Goal: Obtain resource: Obtain resource

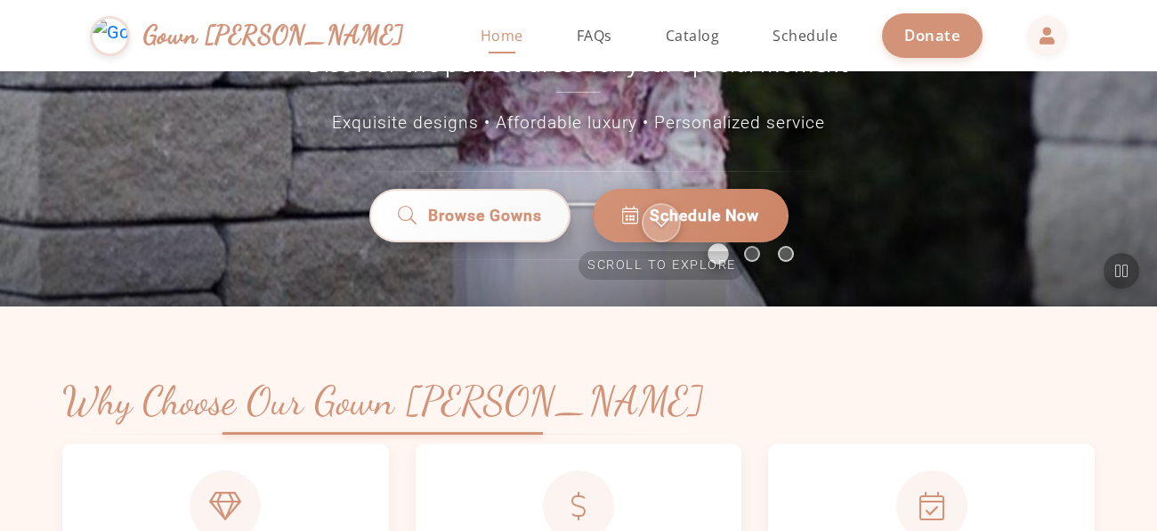
scroll to position [294, 0]
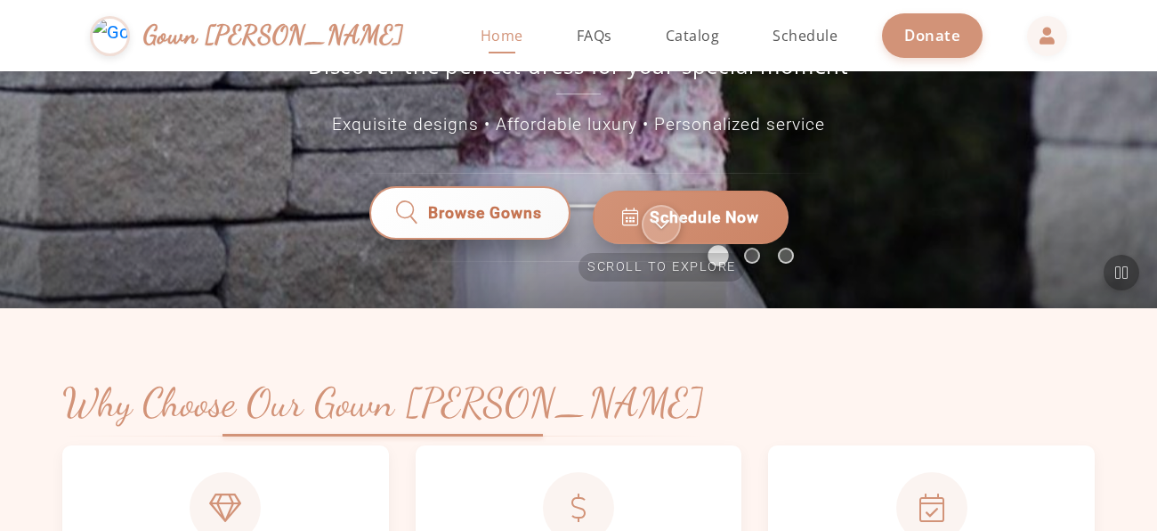
click at [447, 191] on link "Browse Gowns" at bounding box center [469, 217] width 201 height 53
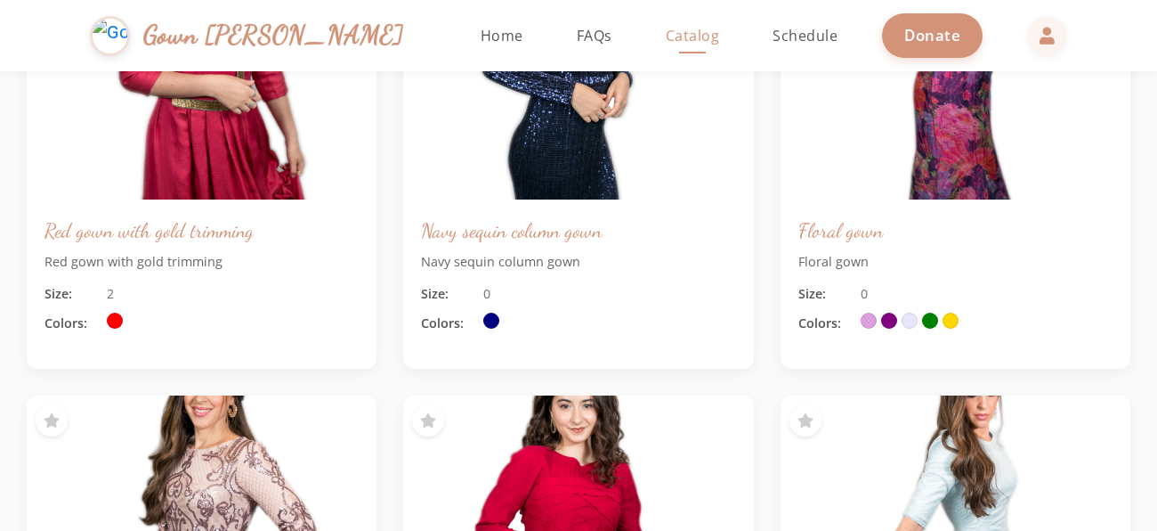
scroll to position [354, 0]
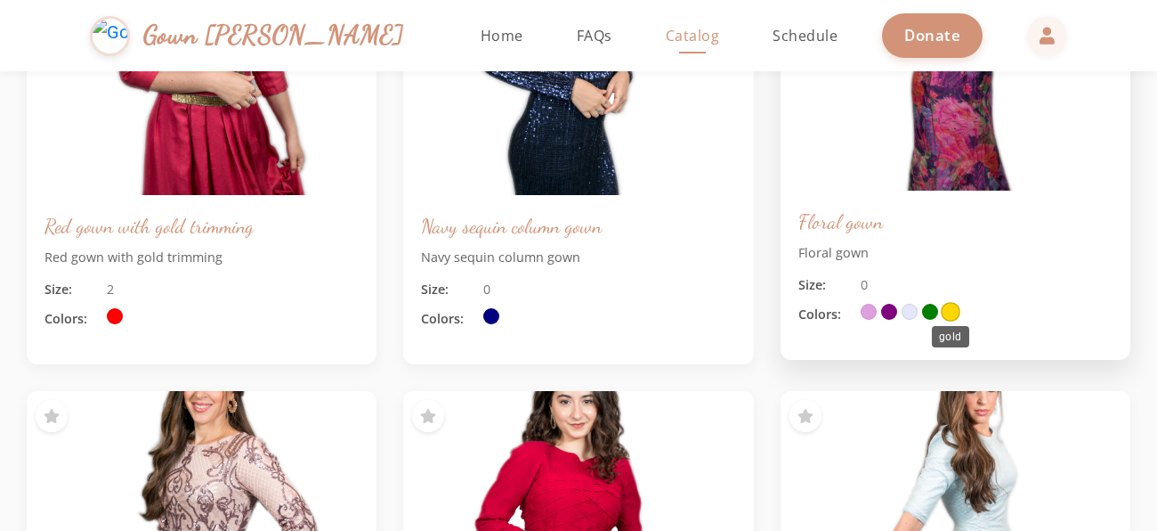
click at [953, 311] on span at bounding box center [951, 312] width 20 height 20
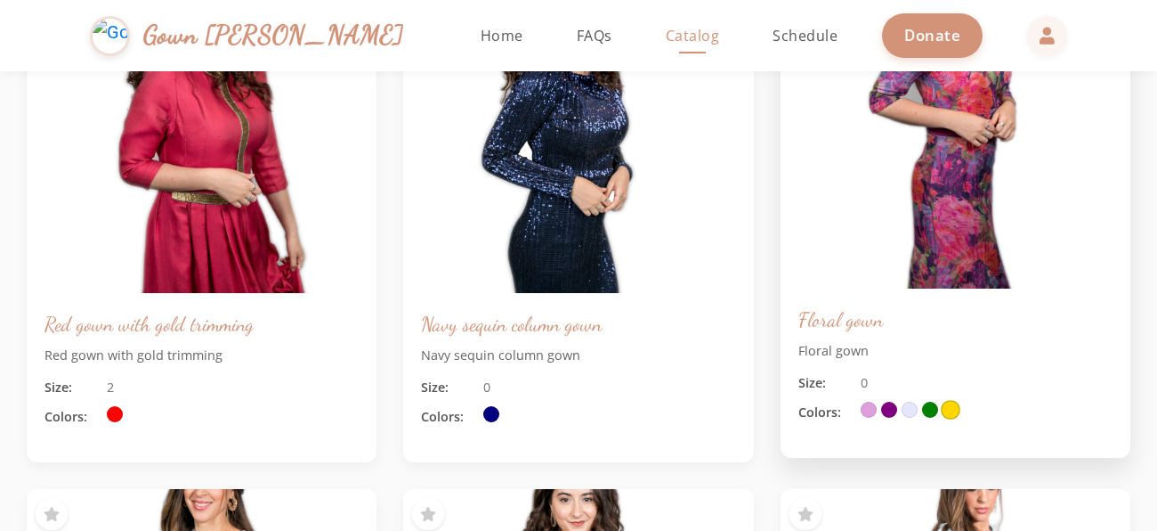
scroll to position [279, 0]
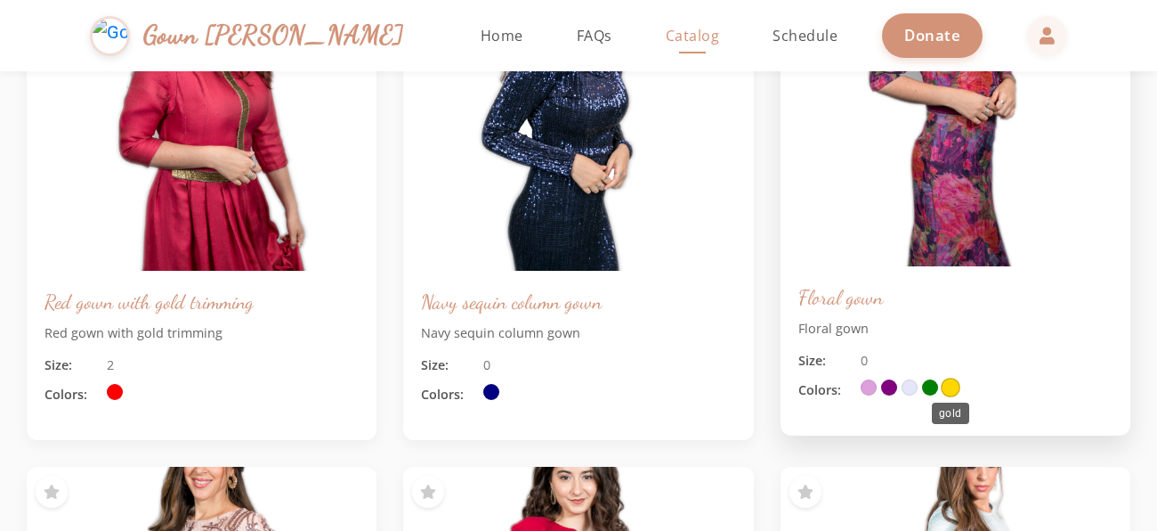
click at [945, 385] on span at bounding box center [951, 387] width 20 height 20
click at [884, 104] on img at bounding box center [956, 111] width 368 height 328
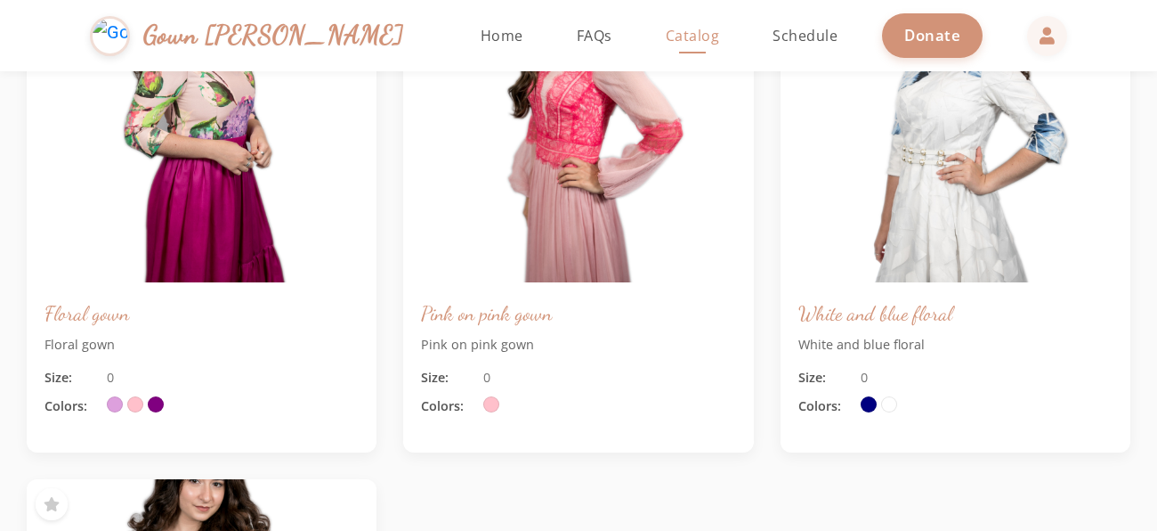
scroll to position [1283, 0]
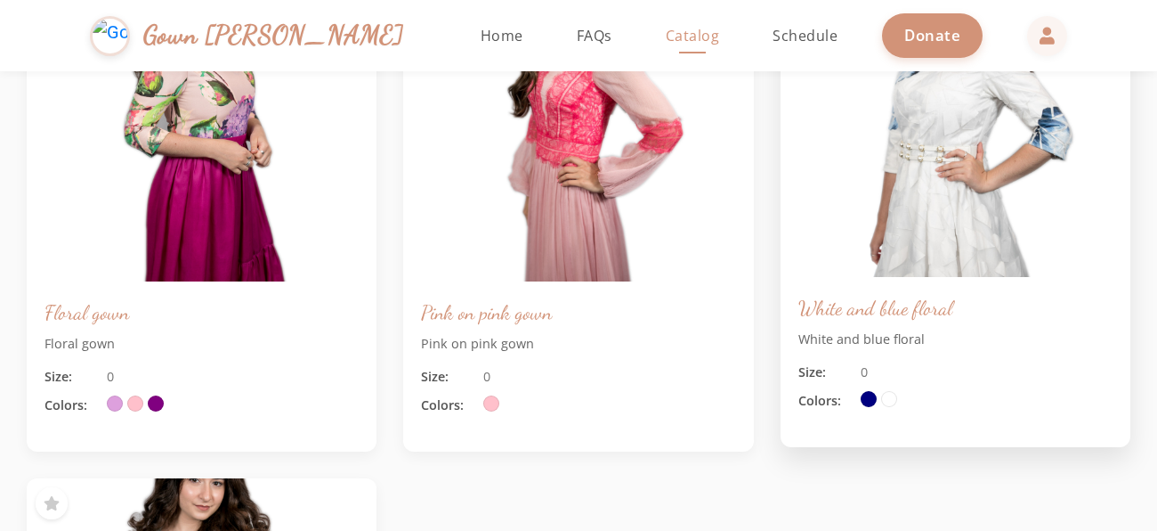
click at [892, 385] on div "Size: 0 Colors:" at bounding box center [956, 386] width 314 height 49
click at [883, 402] on span at bounding box center [890, 399] width 20 height 20
click at [872, 399] on span at bounding box center [869, 399] width 20 height 20
click at [872, 400] on span at bounding box center [869, 399] width 20 height 20
